Goal: Task Accomplishment & Management: Manage account settings

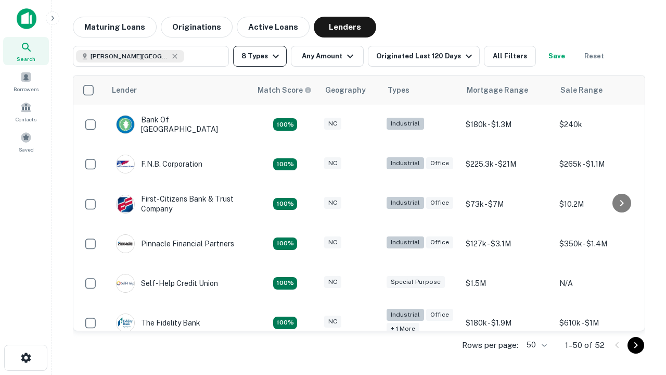
click at [260, 56] on button "8 Types" at bounding box center [260, 56] width 54 height 21
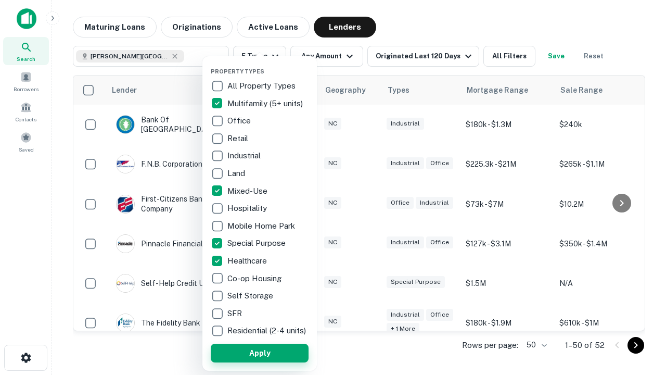
click at [260, 352] on button "Apply" at bounding box center [260, 352] width 98 height 19
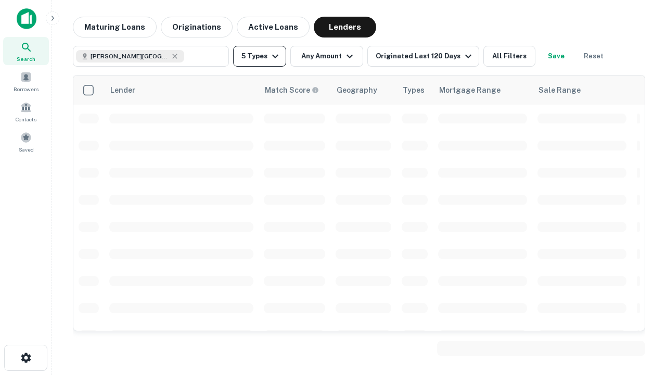
click at [260, 56] on button "5 Types" at bounding box center [259, 56] width 53 height 21
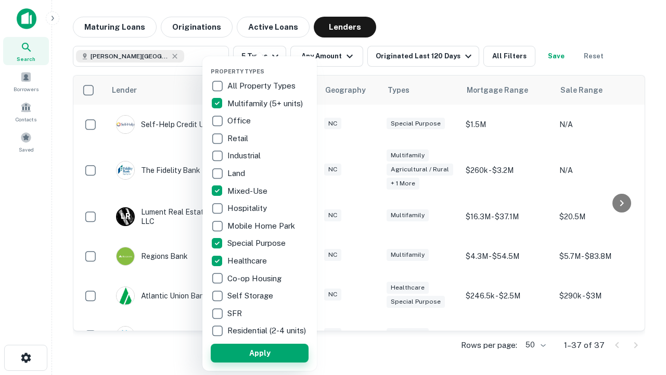
click at [278, 352] on button "Apply" at bounding box center [260, 352] width 98 height 19
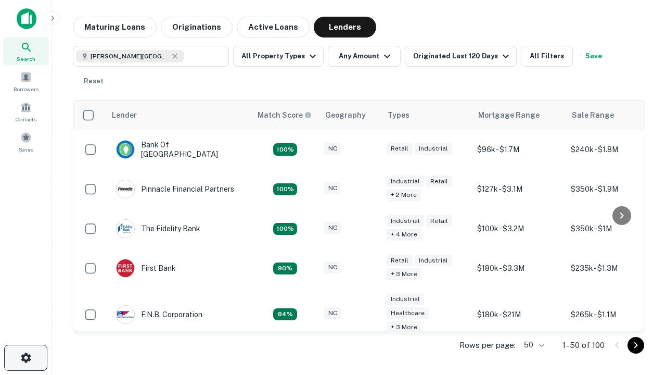
click at [25, 357] on icon "button" at bounding box center [26, 357] width 12 height 12
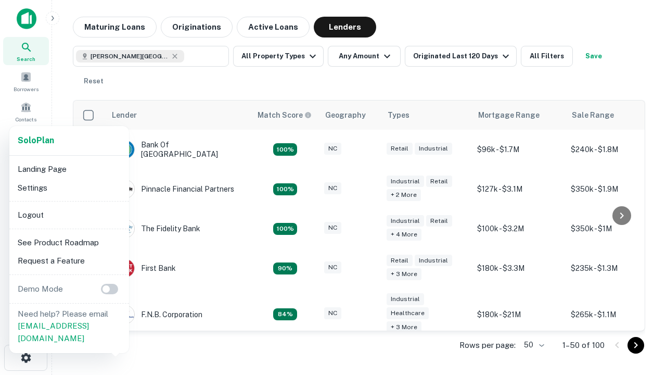
click at [69, 214] on li "Logout" at bounding box center [69, 215] width 111 height 19
